Goal: Find specific page/section: Find specific page/section

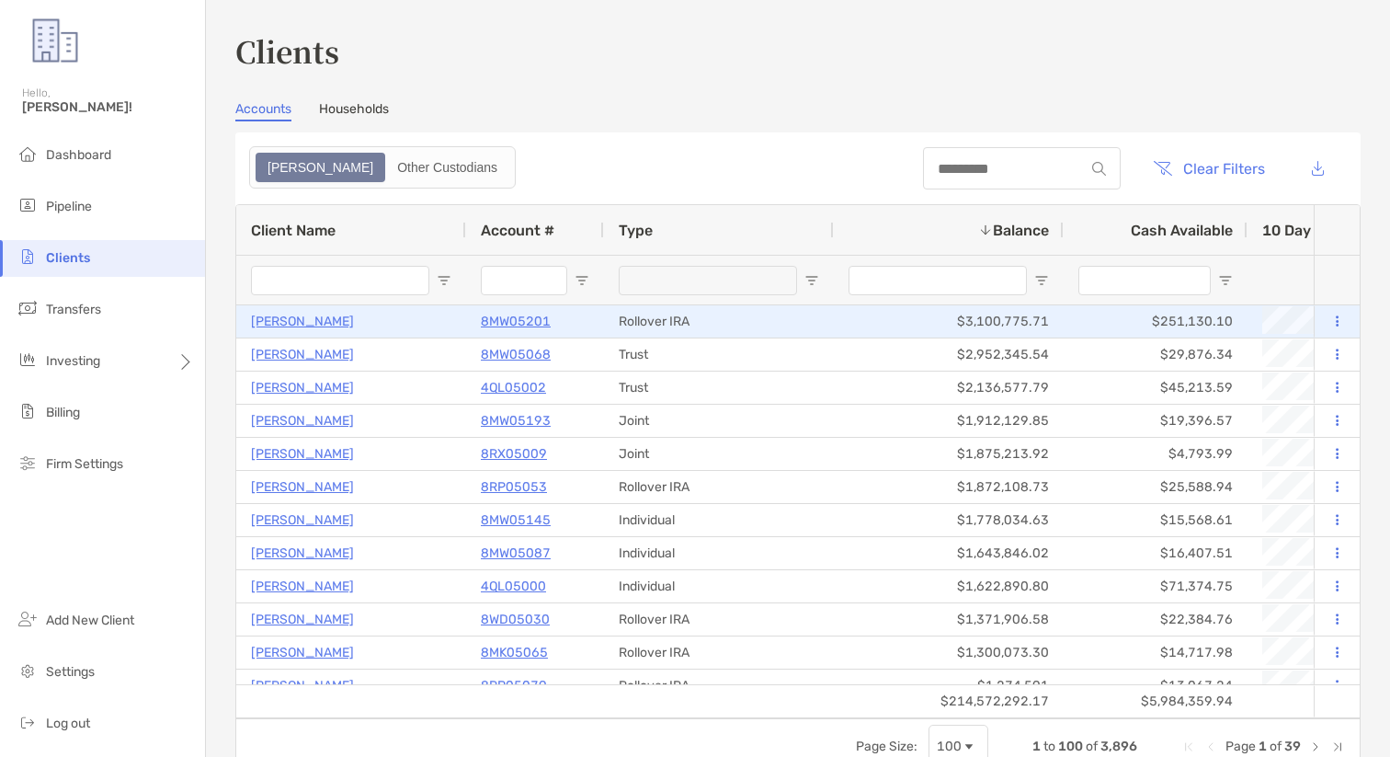
click at [304, 322] on p "[PERSON_NAME]" at bounding box center [302, 321] width 103 height 23
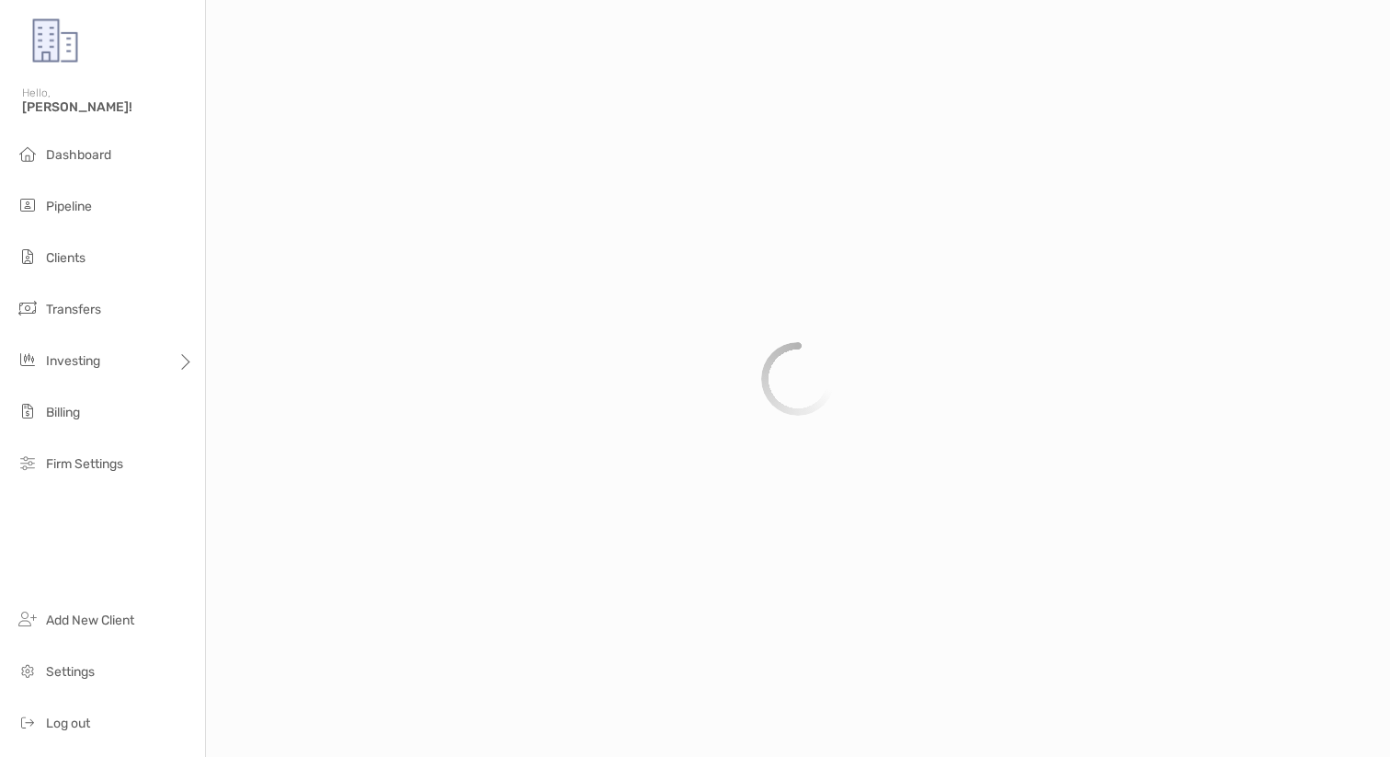
click at [328, 508] on div at bounding box center [798, 378] width 1184 height 757
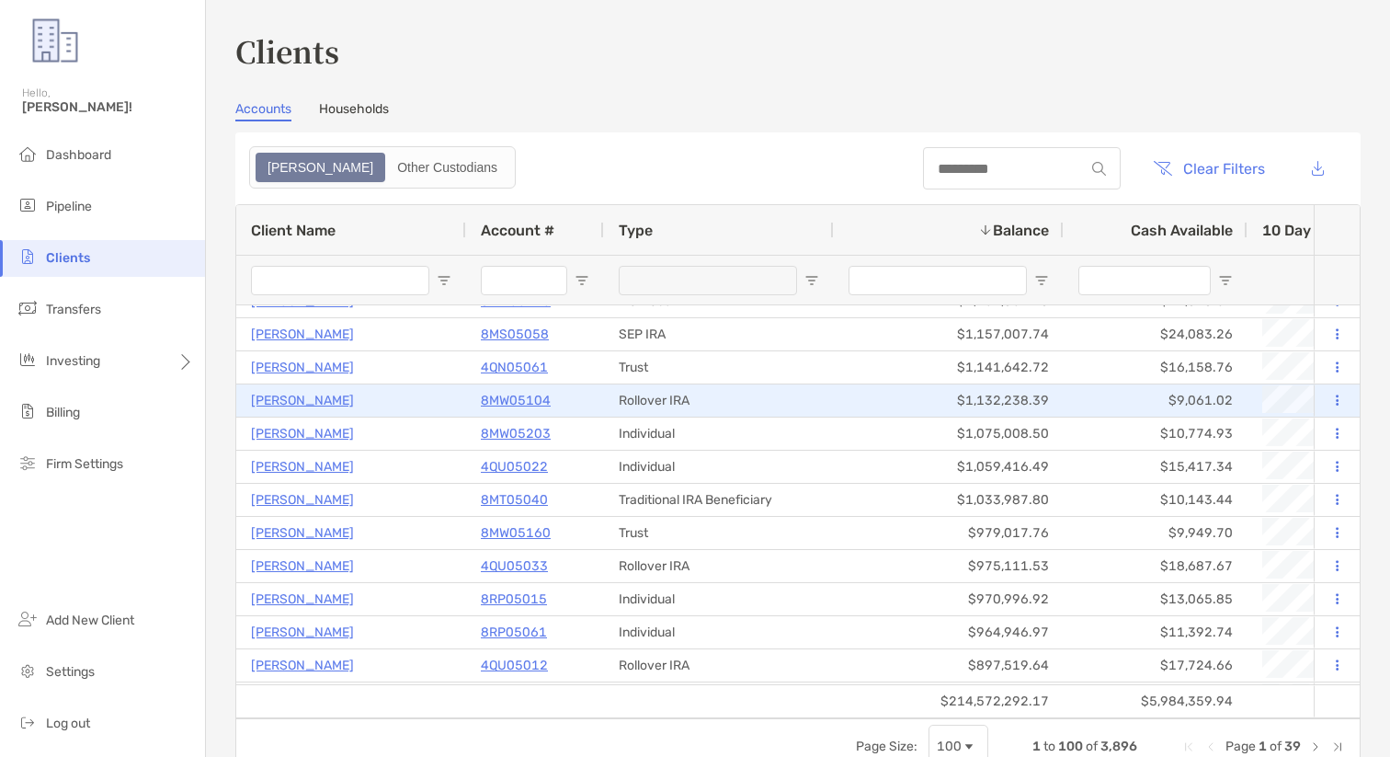
scroll to position [1160, 0]
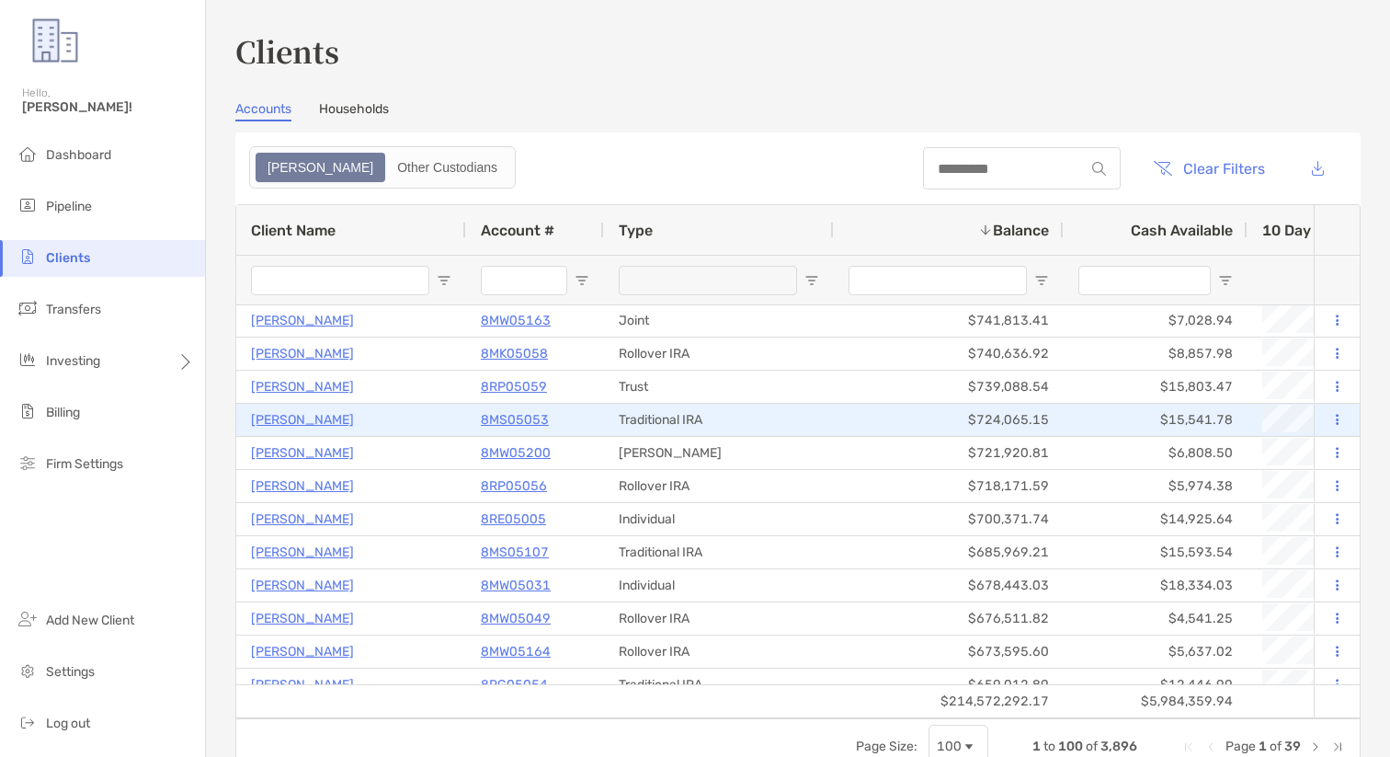
click at [313, 425] on p "[PERSON_NAME]" at bounding box center [302, 419] width 103 height 23
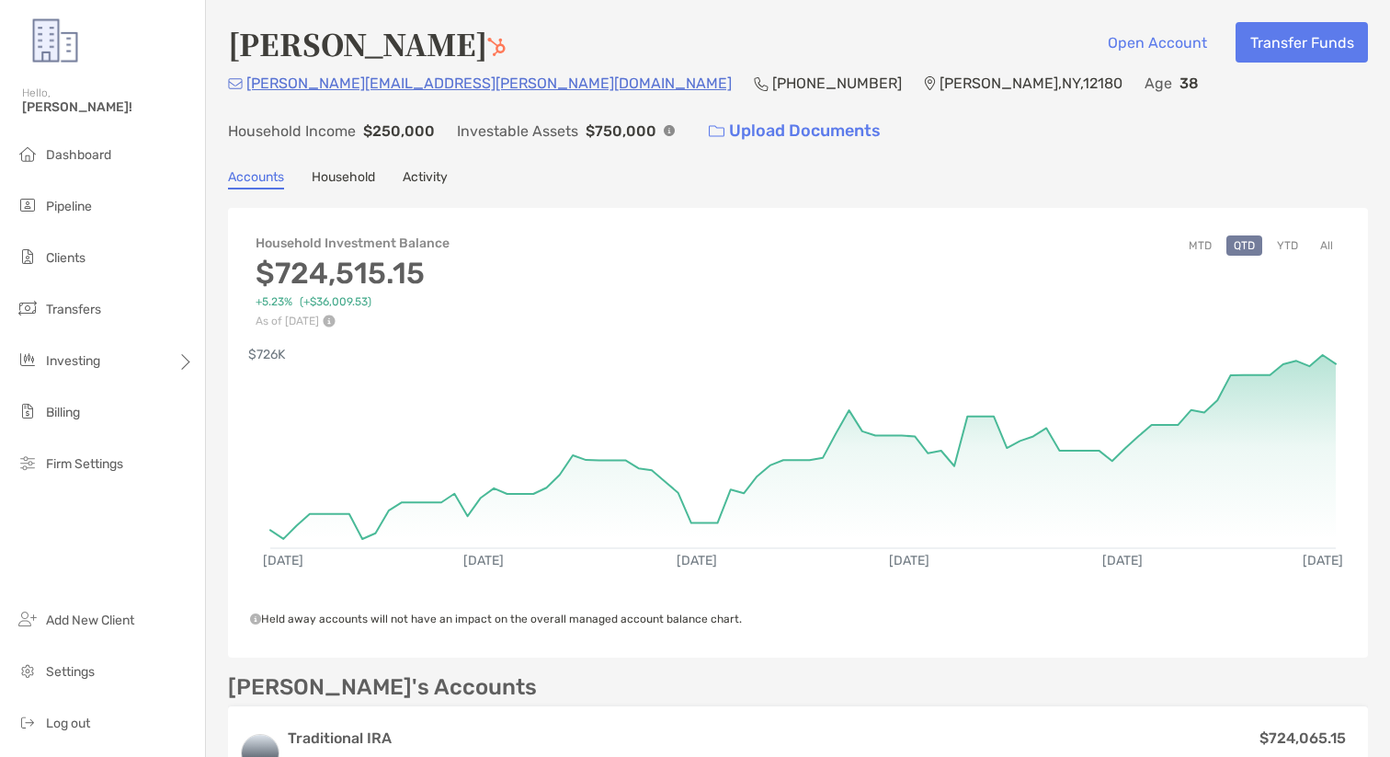
click at [691, 160] on div "[PERSON_NAME] Open Account Transfer Funds [PERSON_NAME][EMAIL_ADDRESS][PERSON_N…" at bounding box center [798, 666] width 1184 height 1333
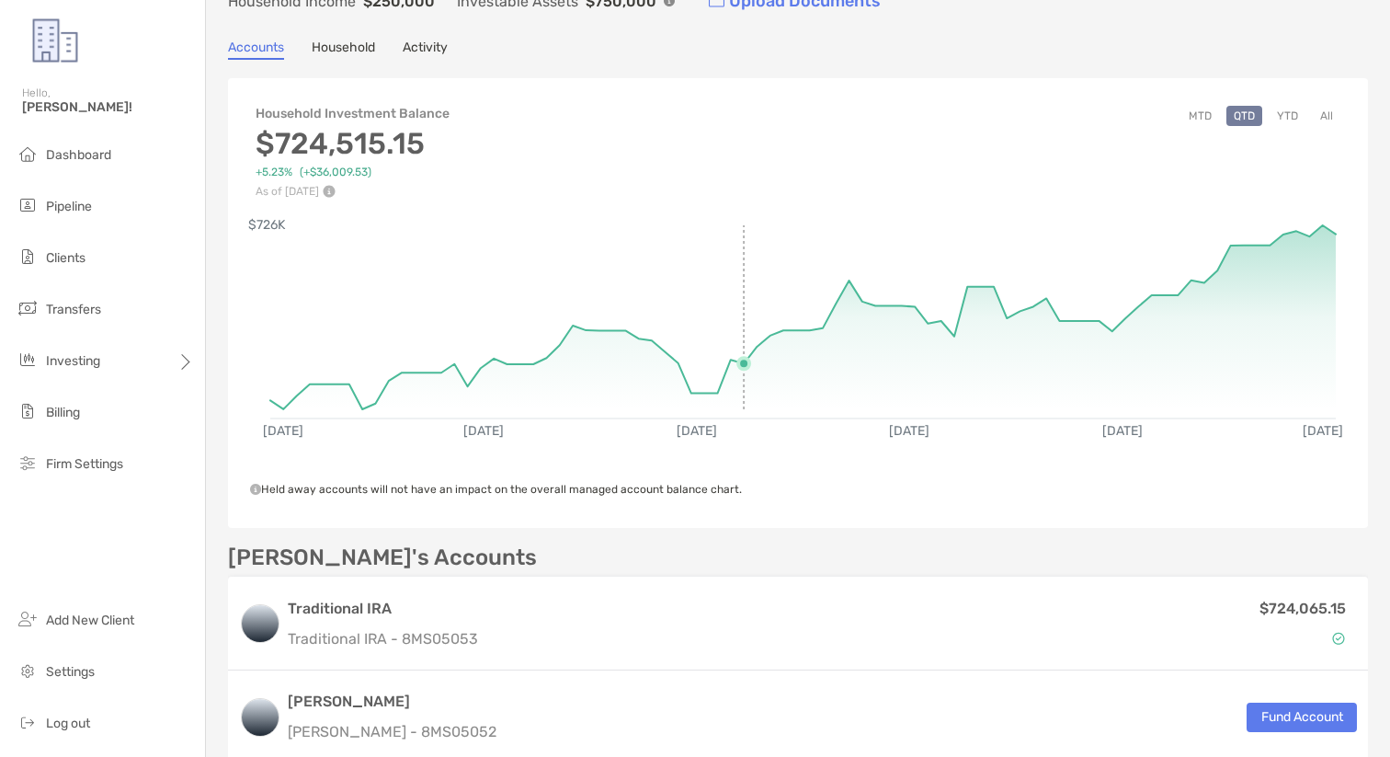
scroll to position [128, 0]
click at [1372, 238] on div "[PERSON_NAME] Open Account Transfer Funds [PERSON_NAME][EMAIL_ADDRESS][PERSON_N…" at bounding box center [798, 538] width 1184 height 1333
